Goal: Information Seeking & Learning: Compare options

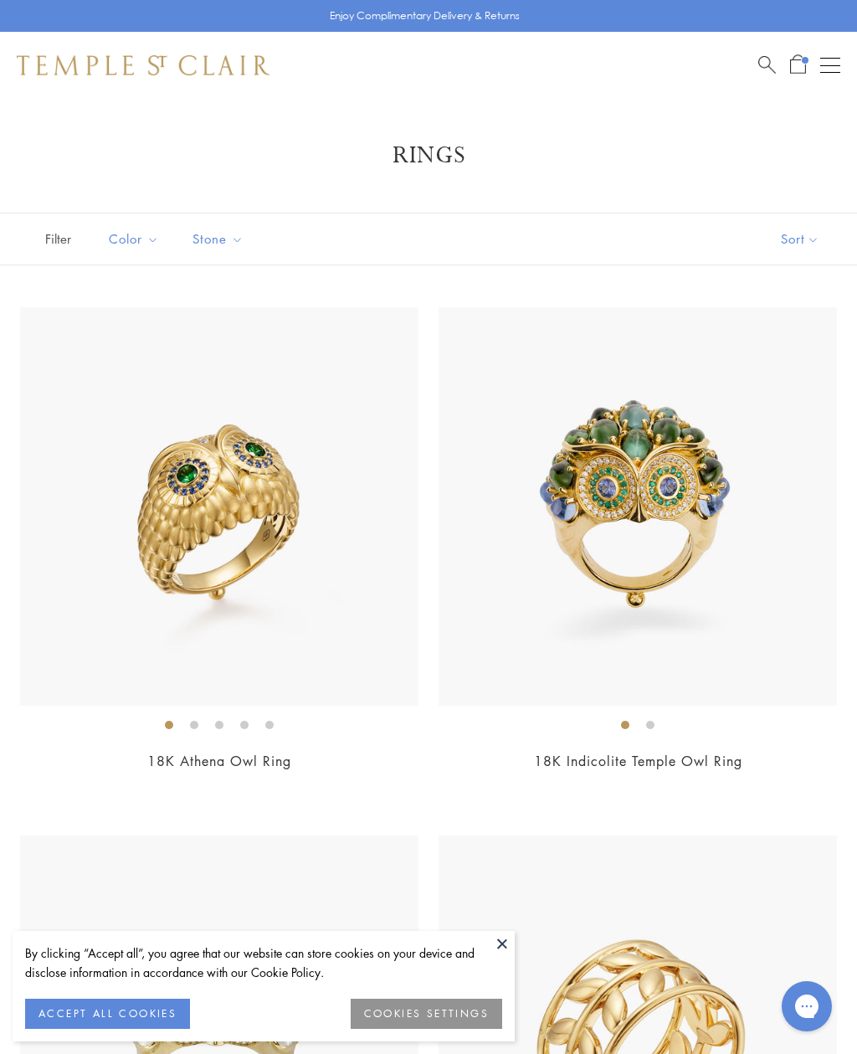
click at [201, 671] on img at bounding box center [219, 506] width 399 height 399
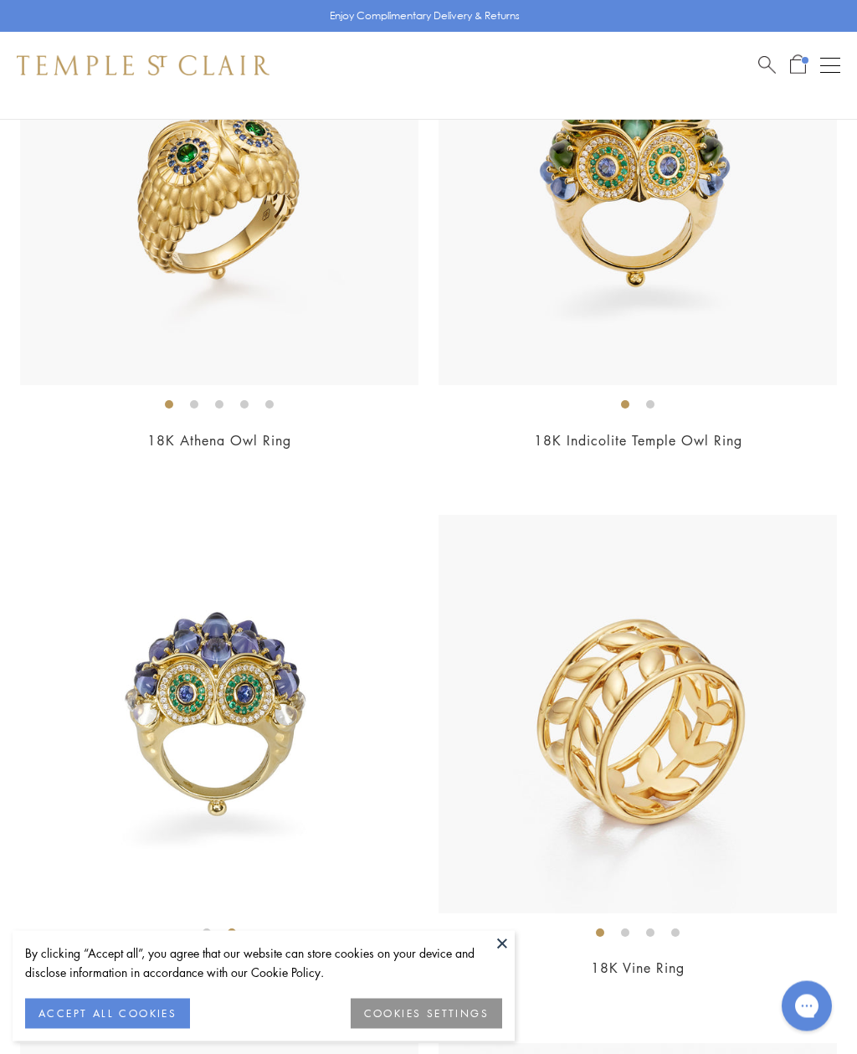
click at [505, 956] on button at bounding box center [502, 943] width 25 height 25
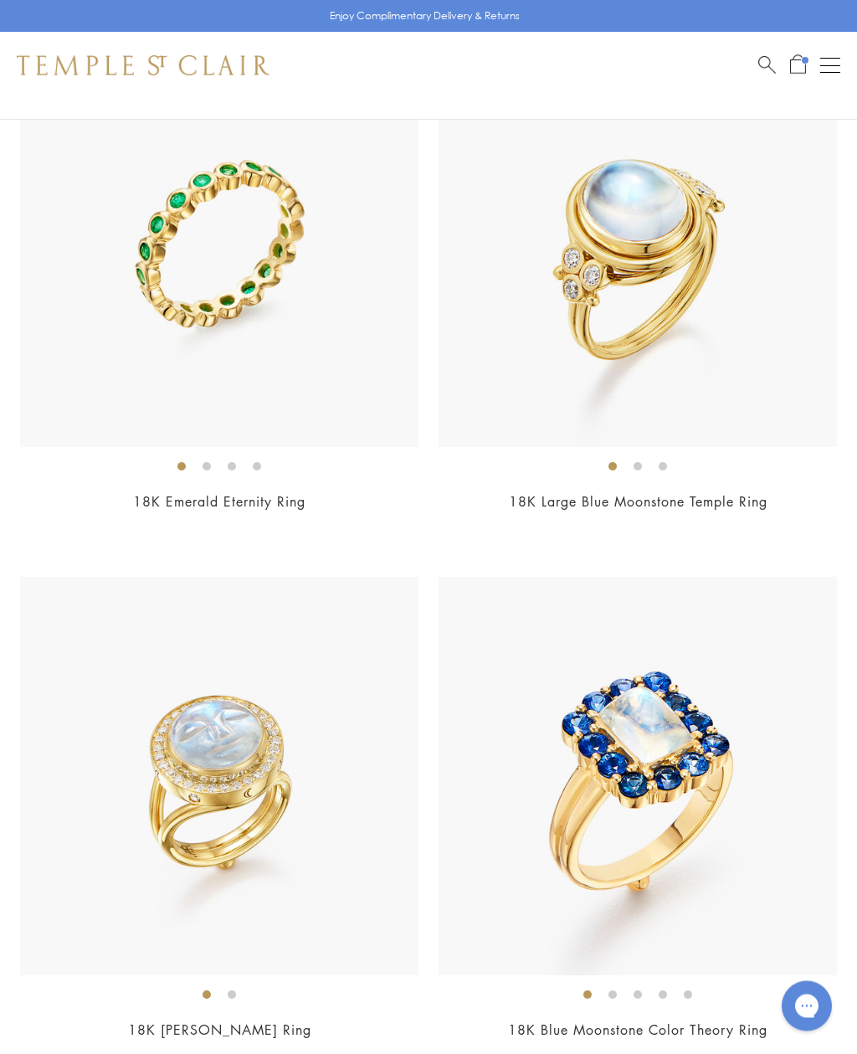
scroll to position [9767, 0]
click at [200, 793] on img at bounding box center [219, 775] width 399 height 399
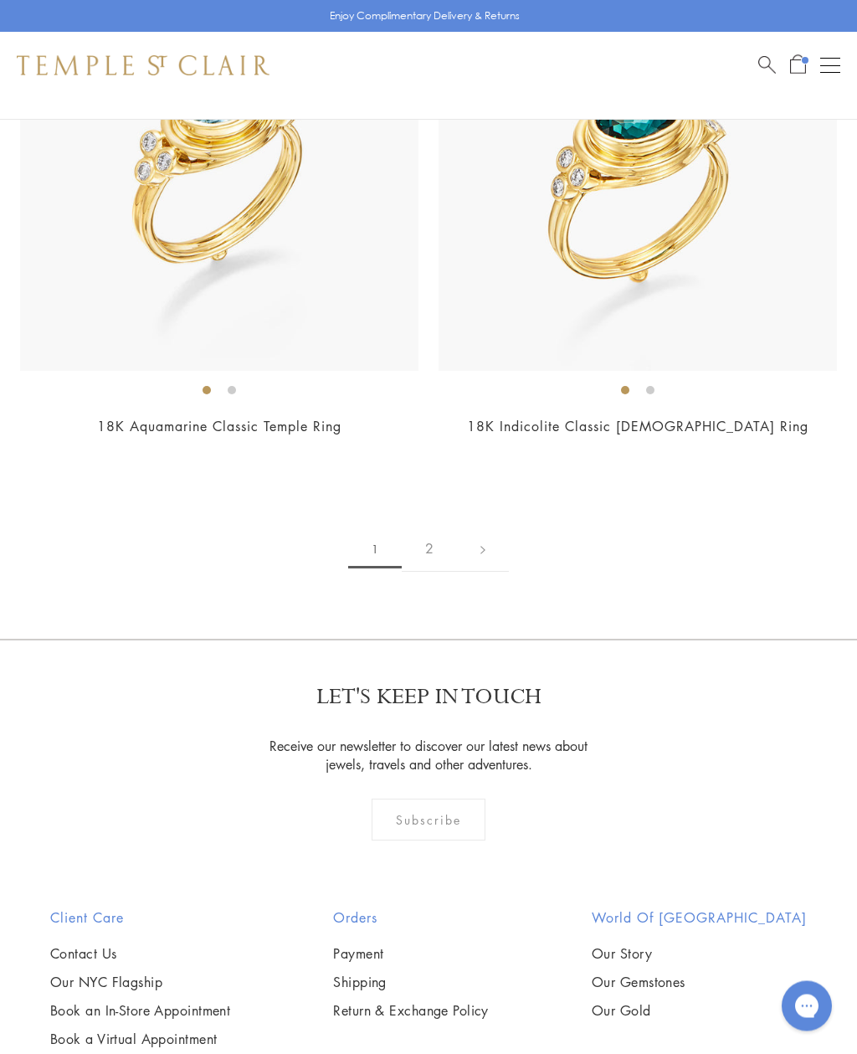
scroll to position [12492, 0]
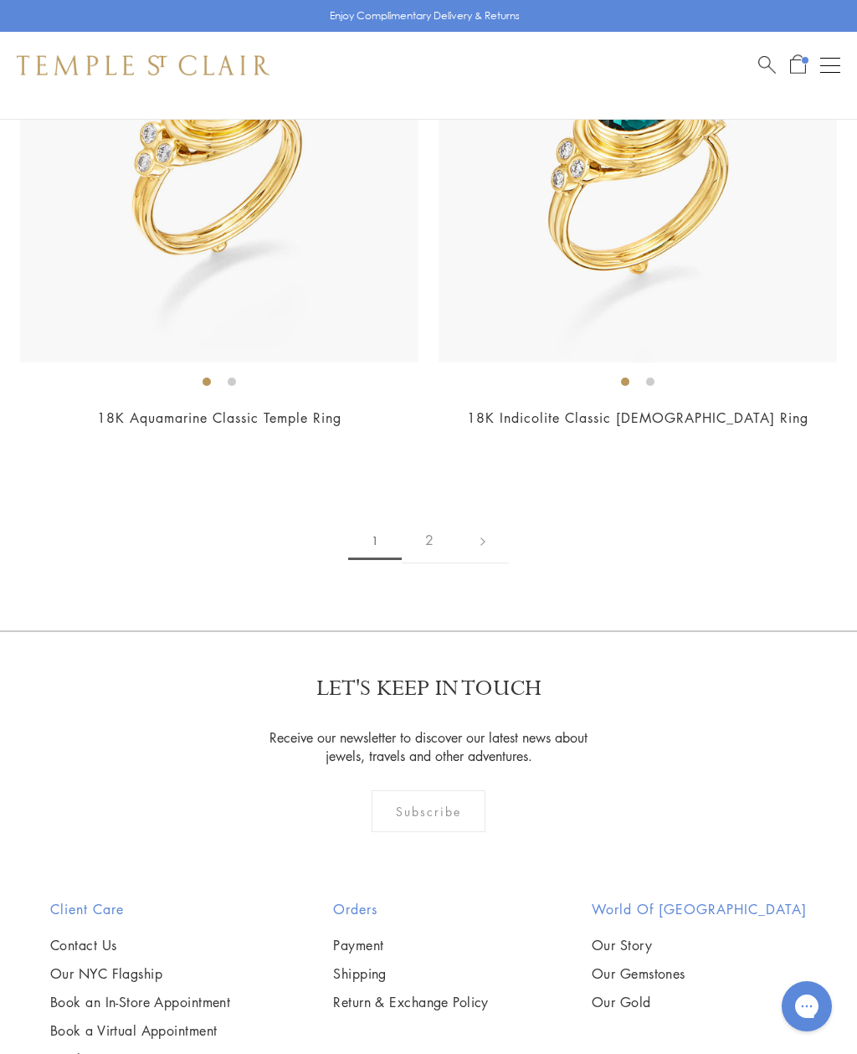
click at [438, 525] on link "2" at bounding box center [429, 540] width 55 height 46
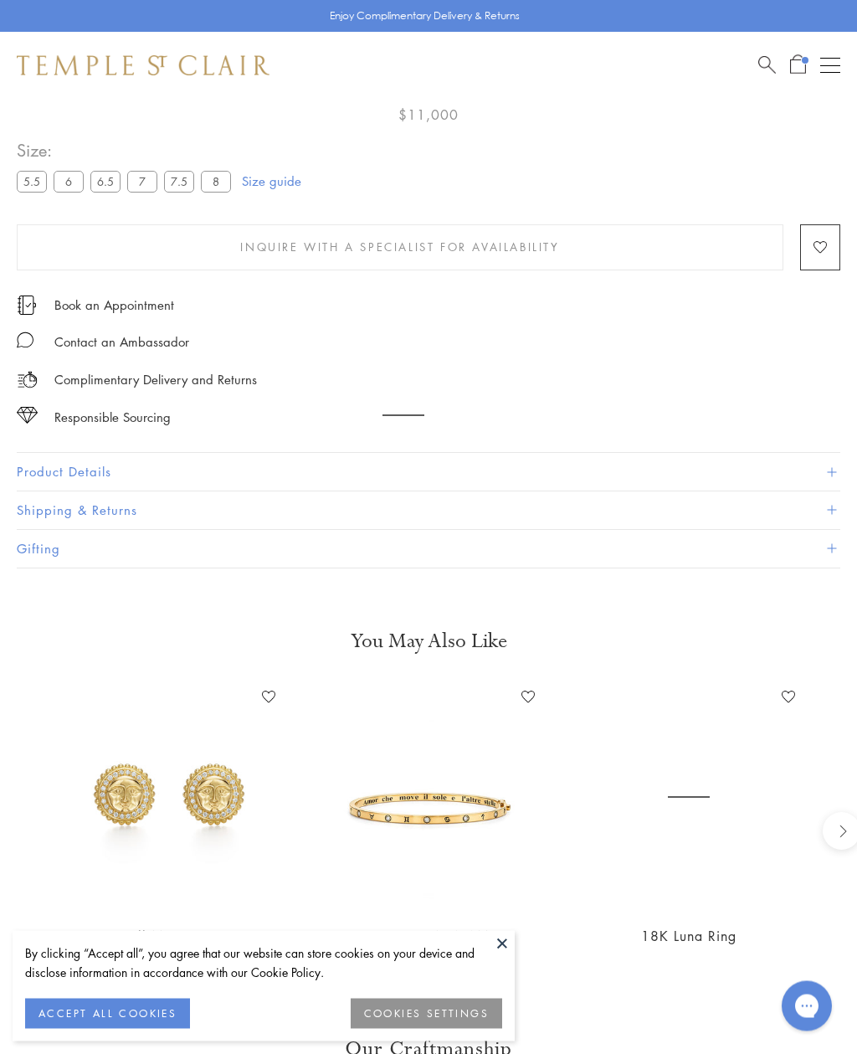
scroll to position [99, 0]
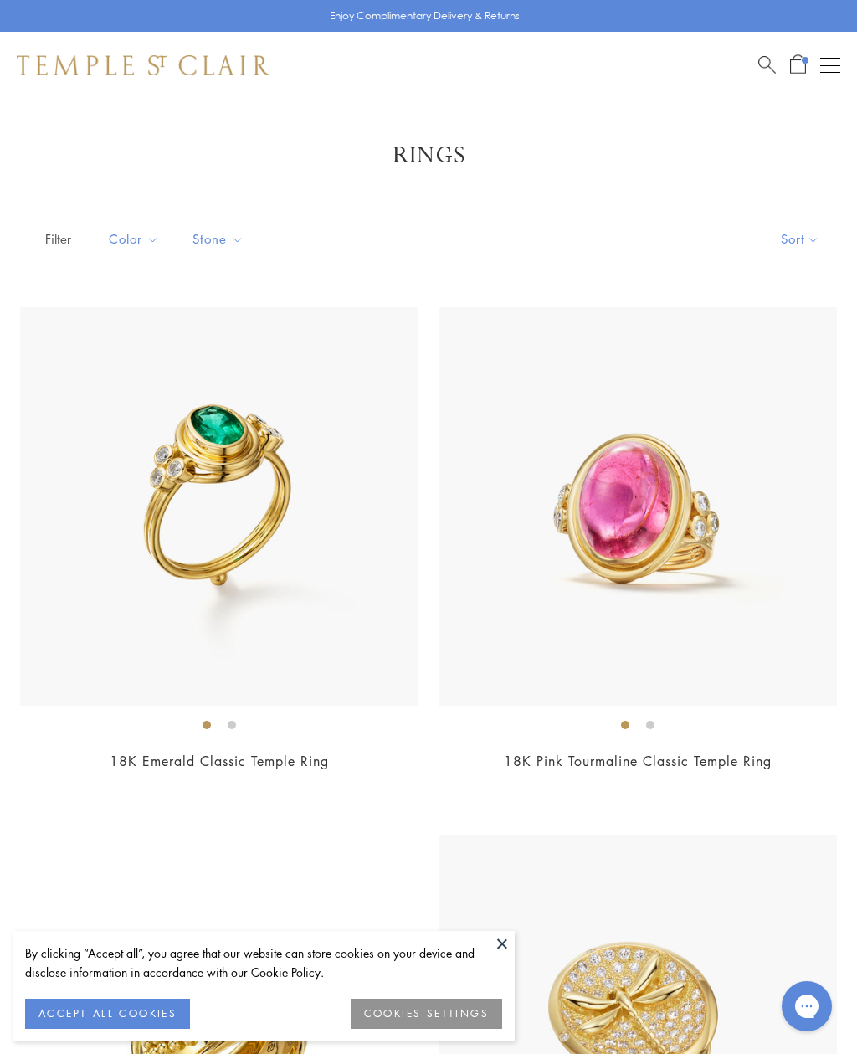
click at [493, 945] on button at bounding box center [502, 943] width 25 height 25
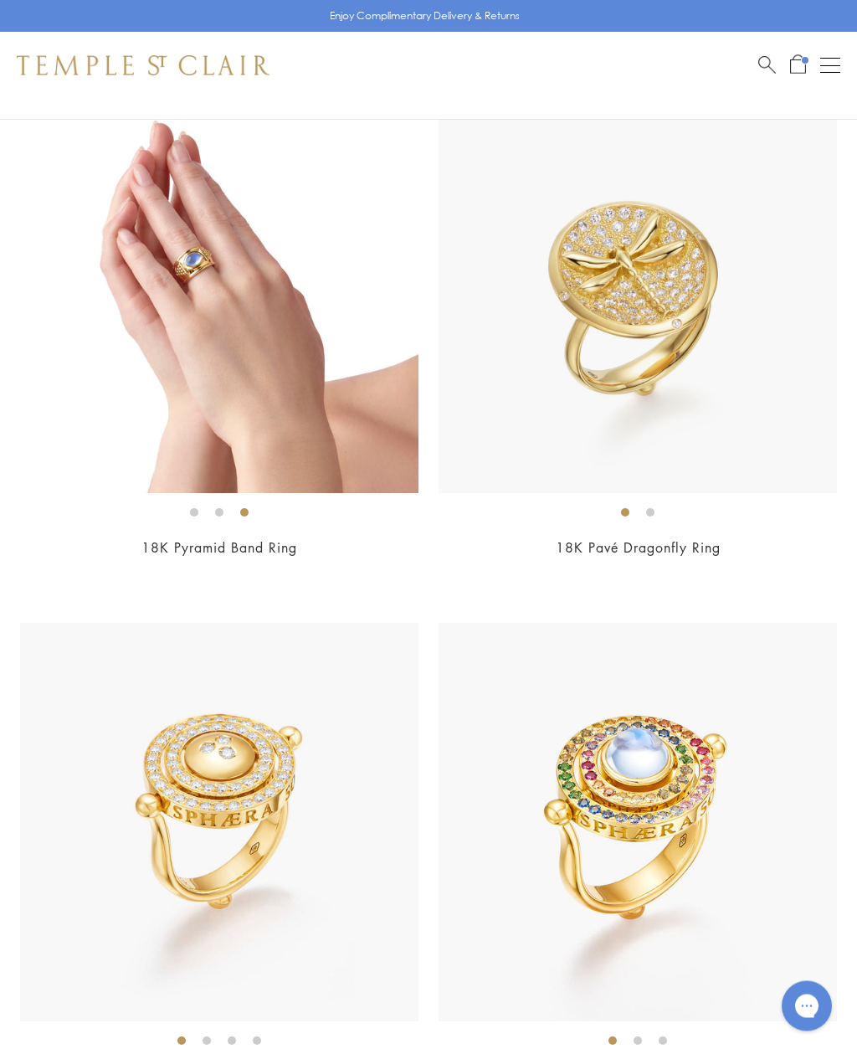
scroll to position [741, 0]
click at [599, 836] on img at bounding box center [638, 822] width 399 height 399
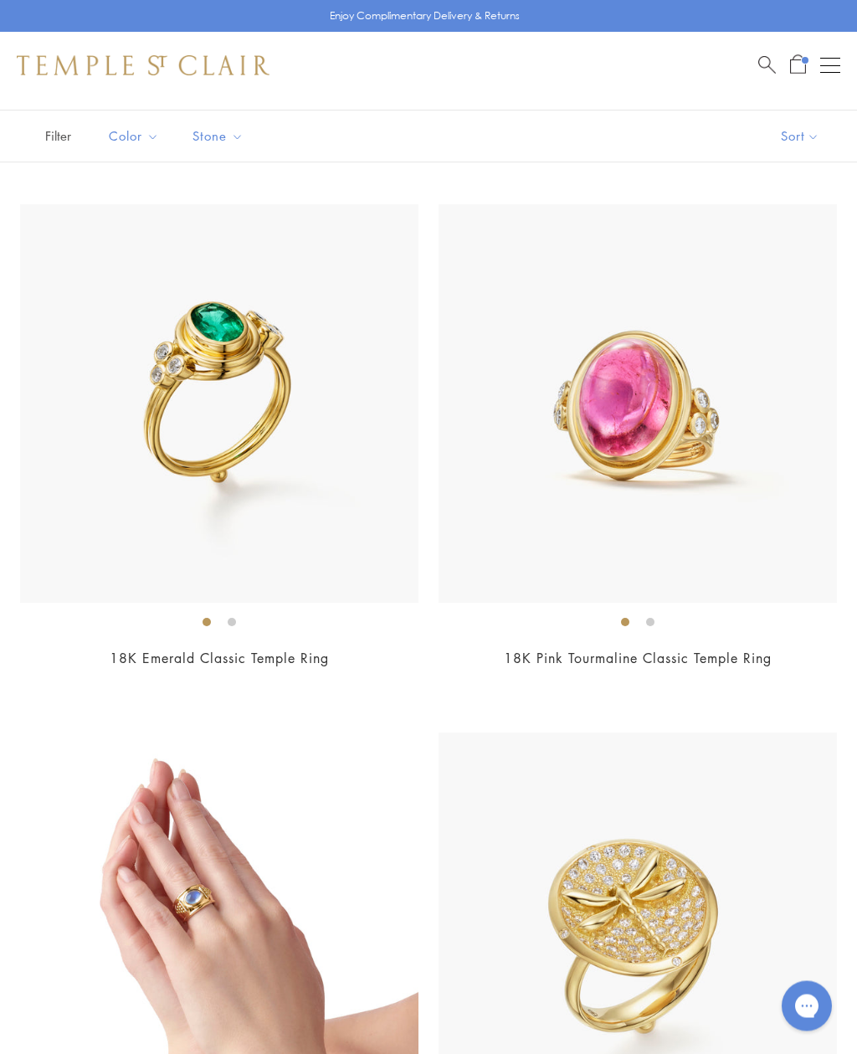
scroll to position [0, 0]
